Goal: Task Accomplishment & Management: Complete application form

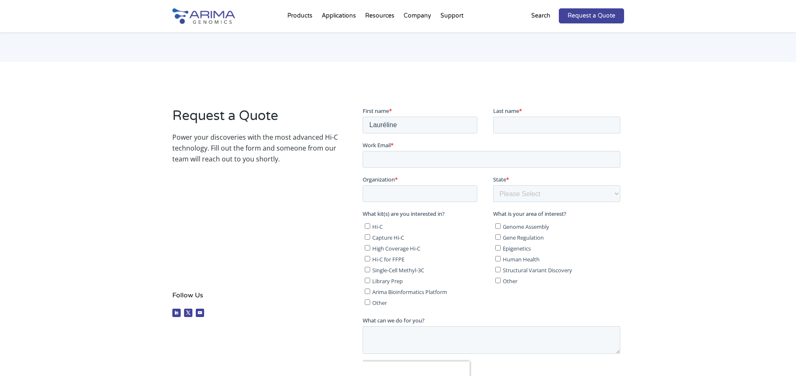
type input "Lauréline"
click at [517, 125] on input "Last name *" at bounding box center [556, 124] width 127 height 17
type input "[PERSON_NAME]"
click at [433, 160] on input "Work Email *" at bounding box center [492, 159] width 258 height 17
type input "[EMAIL_ADDRESS][PERSON_NAME][DOMAIN_NAME]"
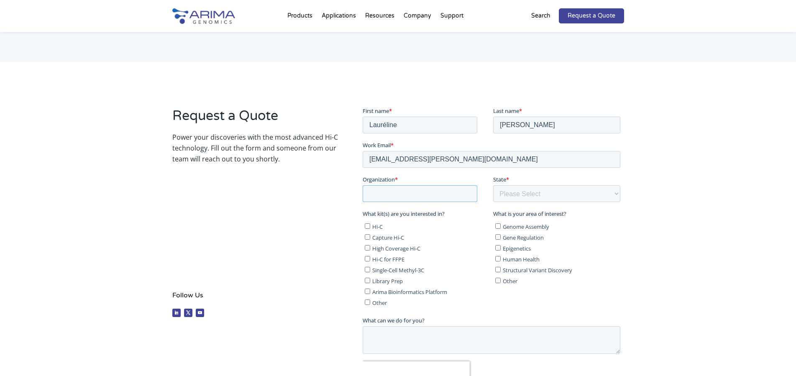
click at [417, 195] on input "Organization *" at bounding box center [420, 193] width 115 height 17
type input "MNHN"
click at [493, 185] on select "Please Select Other/Non-US [US_STATE] [US_STATE] [US_STATE] [US_STATE] [US_STAT…" at bounding box center [556, 193] width 127 height 17
select select "Other/Non-US"
click option "Other/Non-US" at bounding box center [363, 106] width 0 height 0
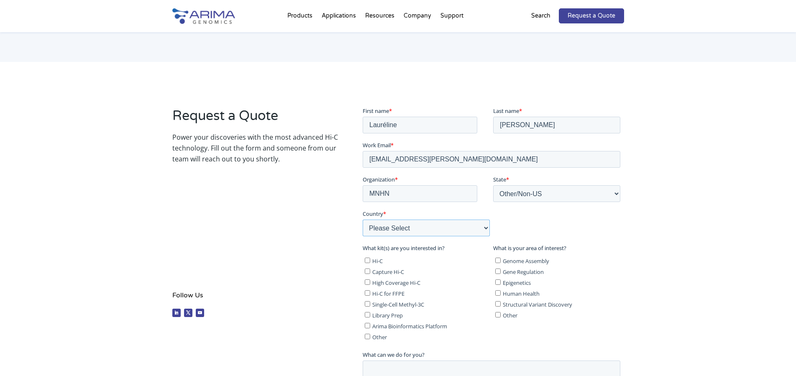
click at [435, 225] on select "Please Select [GEOGRAPHIC_DATA] [GEOGRAPHIC_DATA] [GEOGRAPHIC_DATA] [GEOGRAPHIC…" at bounding box center [426, 227] width 127 height 17
select select "[GEOGRAPHIC_DATA]"
click option "[GEOGRAPHIC_DATA]" at bounding box center [363, 106] width 0 height 0
click at [369, 261] on input "Hi-C" at bounding box center [367, 259] width 5 height 5
checkbox input "true"
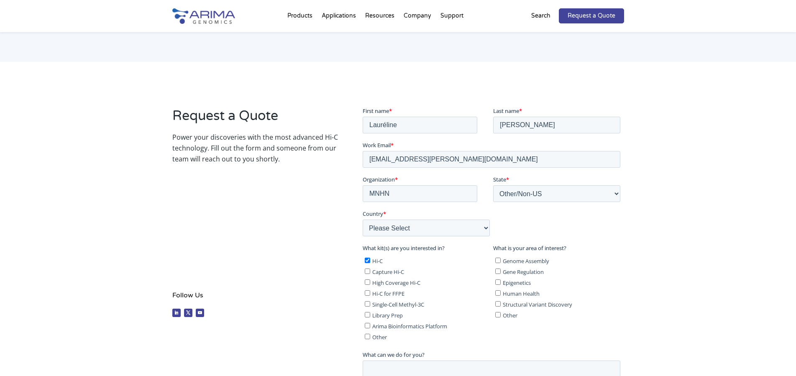
click at [369, 280] on input "High Coverage Hi-C" at bounding box center [367, 281] width 5 height 5
checkbox input "true"
drag, startPoint x: 366, startPoint y: 315, endPoint x: 698, endPoint y: 418, distance: 346.9
click at [366, 315] on input "Library Prep" at bounding box center [367, 314] width 5 height 5
checkbox input "true"
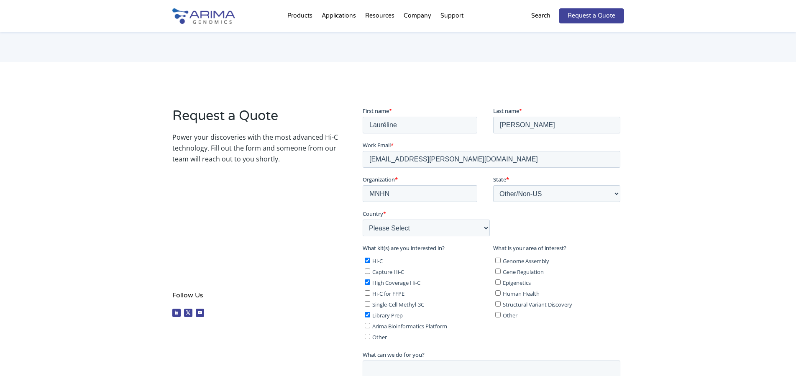
click at [496, 315] on input "Other" at bounding box center [497, 314] width 5 height 5
checkbox input "true"
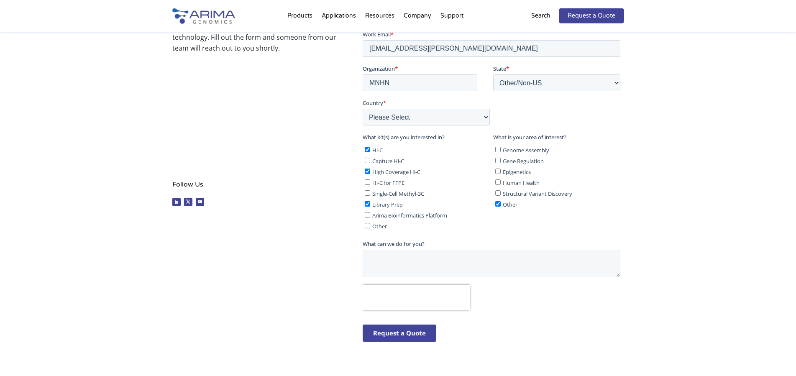
scroll to position [213, 0]
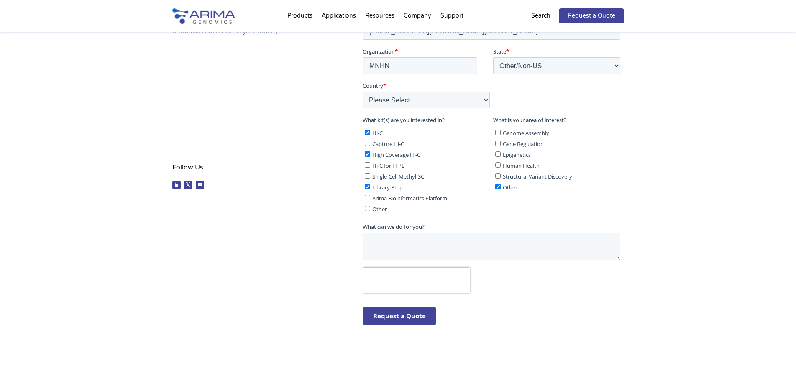
click at [456, 248] on textarea "What can we do for you?" at bounding box center [492, 247] width 258 height 28
click at [407, 317] on input "Request a Quote" at bounding box center [400, 315] width 74 height 17
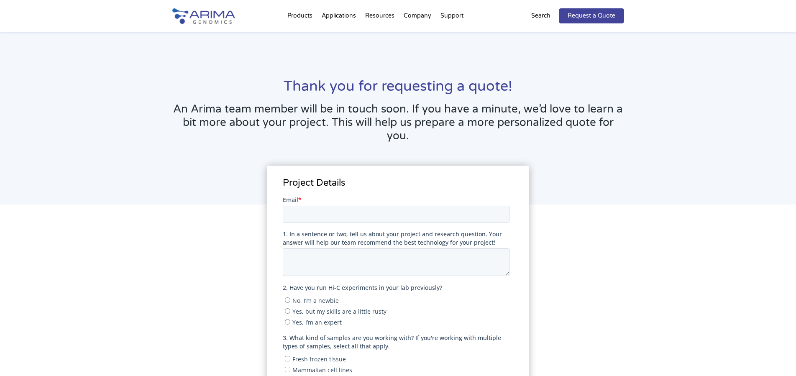
click at [326, 210] on input "Email *" at bounding box center [396, 213] width 227 height 17
type input "[EMAIL_ADDRESS][PERSON_NAME][DOMAIN_NAME]"
click at [321, 256] on textarea "1. In a sentence or two, tell us about your project and research question. Your…" at bounding box center [396, 262] width 227 height 28
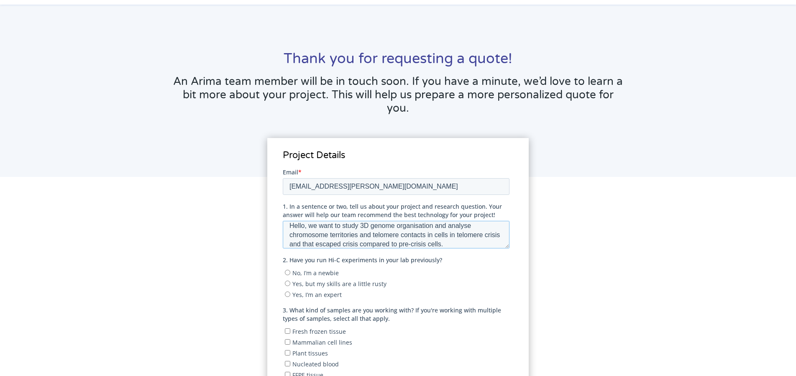
scroll to position [43, 0]
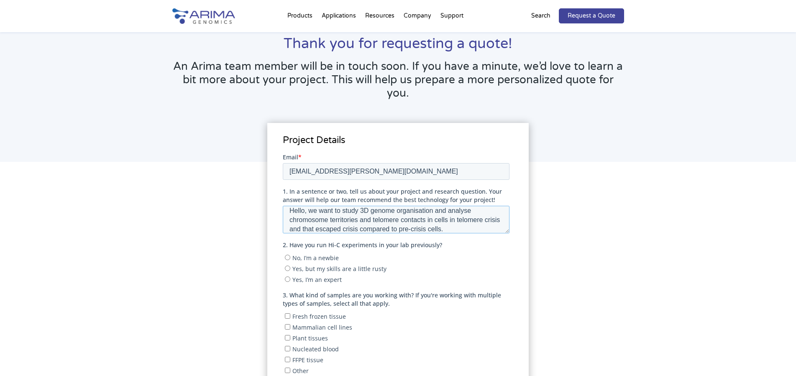
type textarea "Hello, we want to study 3D genome organisation and analyse chromosome territori…"
click at [287, 258] on input "No, I’m a newbie" at bounding box center [287, 256] width 5 height 5
radio input "true"
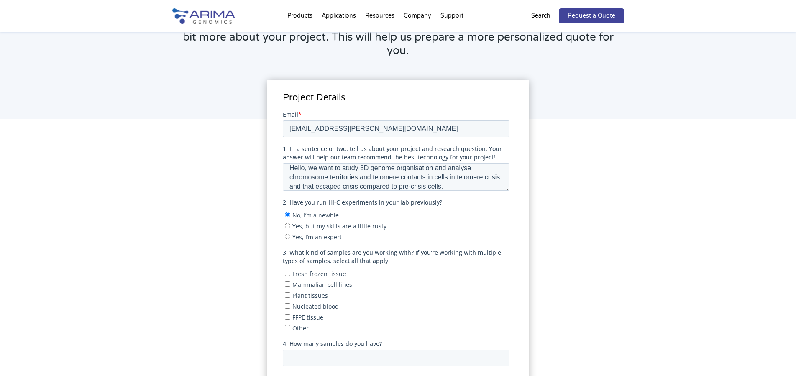
scroll to position [128, 0]
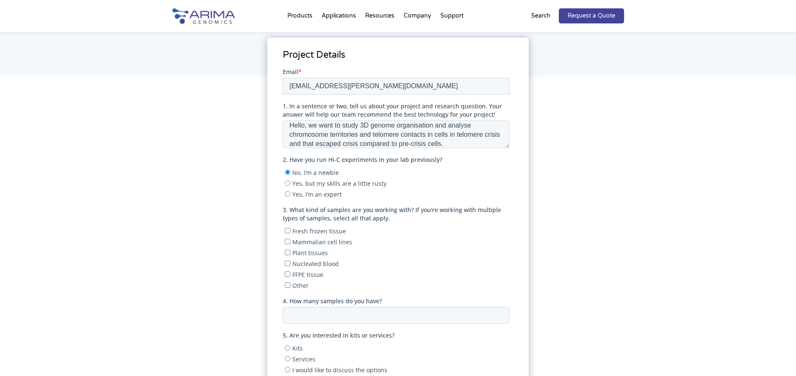
click at [288, 242] on input "Mammalian cell lines" at bounding box center [287, 240] width 5 height 5
checkbox input "true"
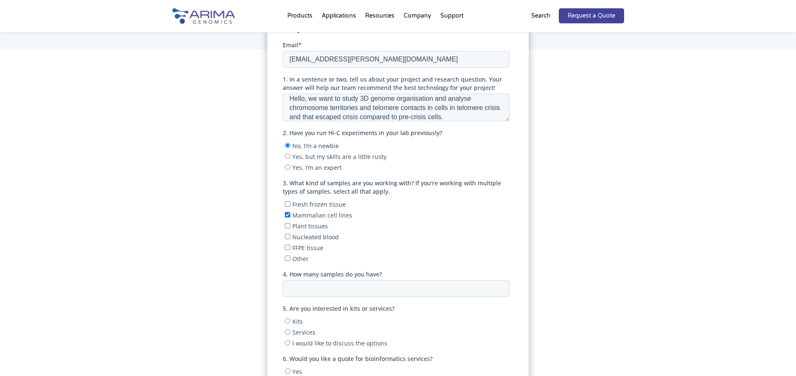
scroll to position [171, 0]
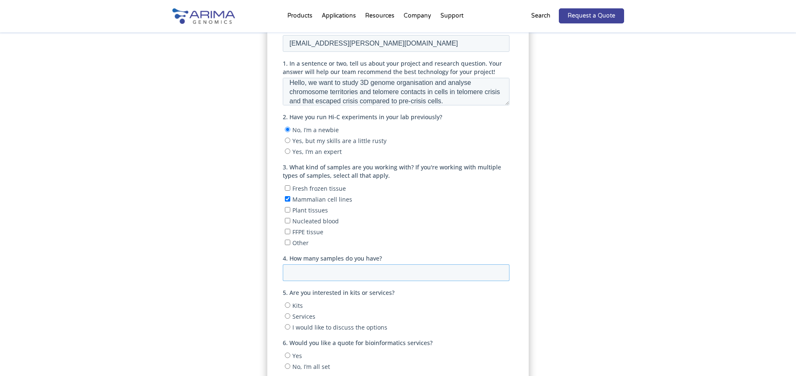
click at [365, 271] on input "4. How many samples do you have?" at bounding box center [396, 272] width 227 height 17
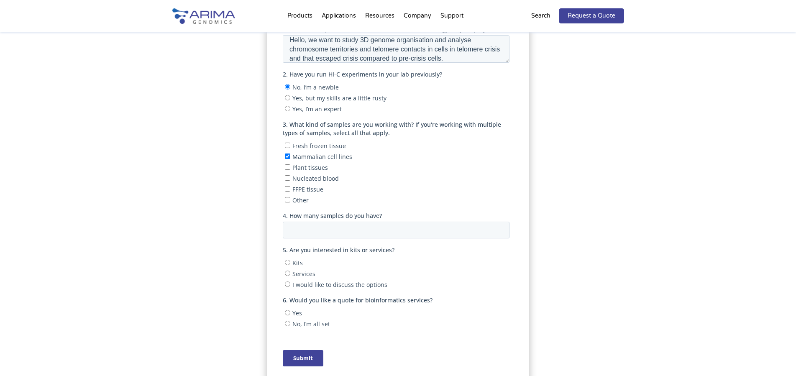
click at [287, 264] on input "Kits" at bounding box center [287, 262] width 5 height 5
radio input "true"
click at [287, 287] on input "I would like to discuss the options" at bounding box center [287, 283] width 5 height 5
radio input "true"
click at [289, 263] on input "Kits" at bounding box center [287, 262] width 5 height 5
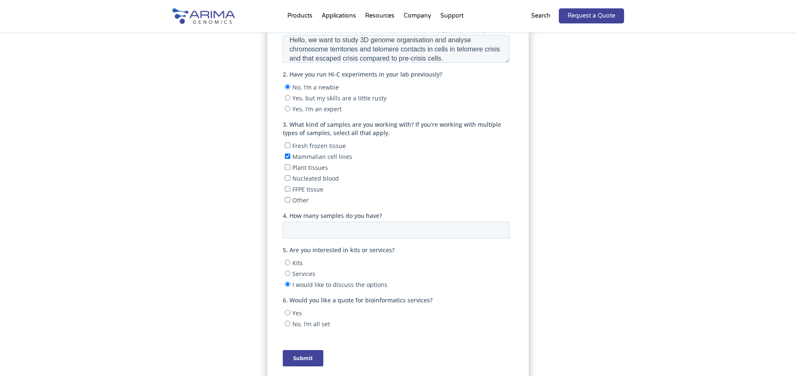
radio input "true"
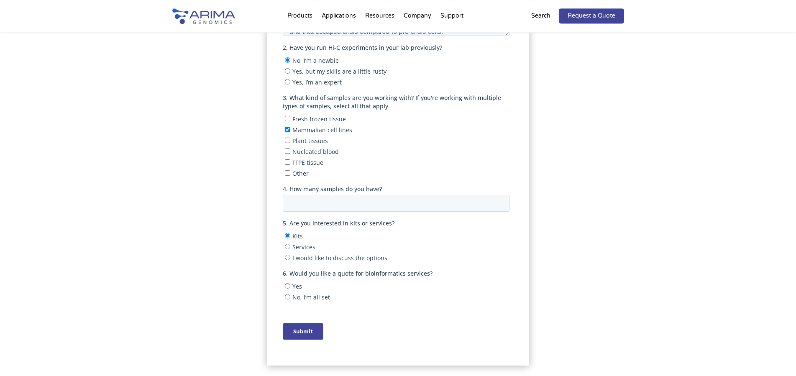
scroll to position [256, 0]
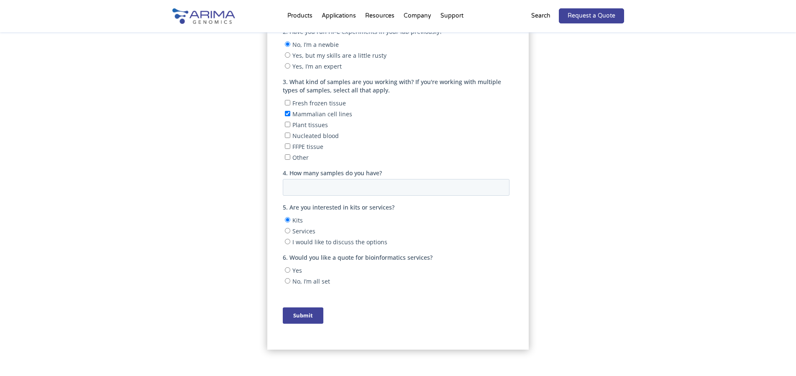
click at [286, 282] on input "No, I’m all set" at bounding box center [287, 280] width 5 height 5
radio input "true"
click at [299, 316] on input "Submit" at bounding box center [303, 315] width 41 height 16
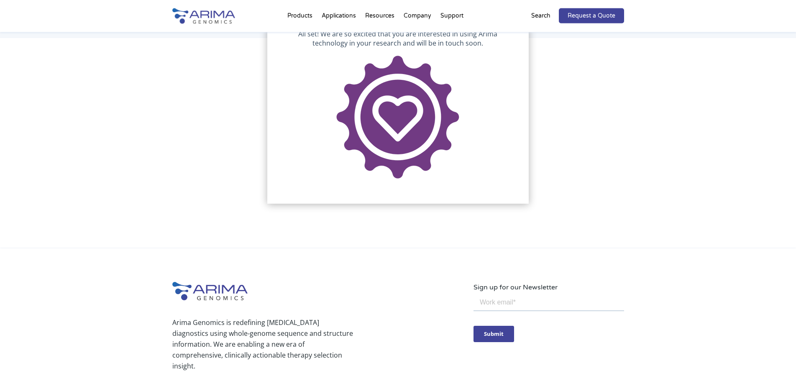
scroll to position [0, 0]
